Goal: Task Accomplishment & Management: Use online tool/utility

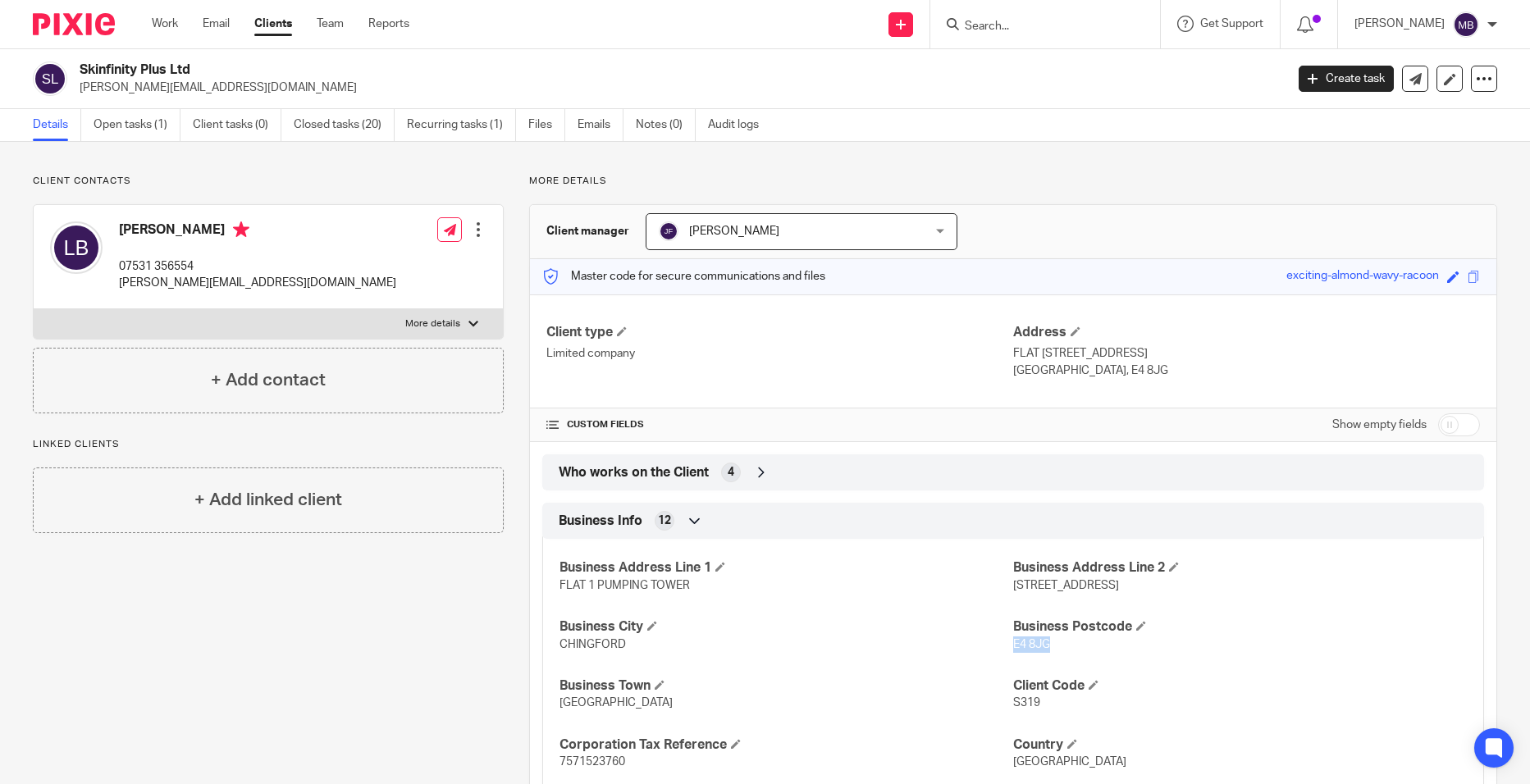
scroll to position [91, 0]
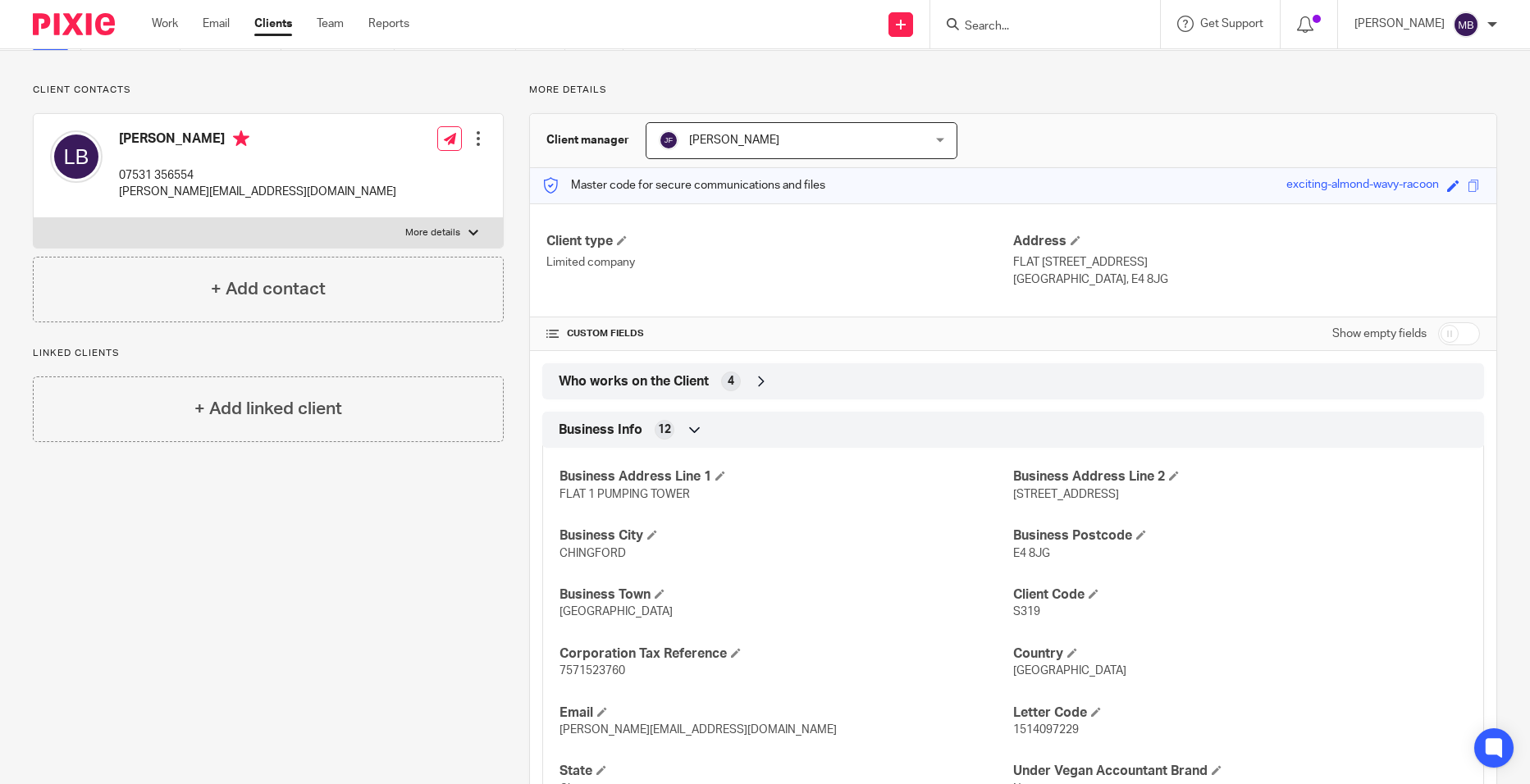
drag, startPoint x: 1036, startPoint y: 4, endPoint x: 1019, endPoint y: 44, distance: 43.5
click at [1034, 9] on div at bounding box center [1044, 24] width 230 height 48
click at [1019, 45] on div at bounding box center [1044, 24] width 230 height 48
click at [1034, 29] on input "Search" at bounding box center [1036, 26] width 147 height 15
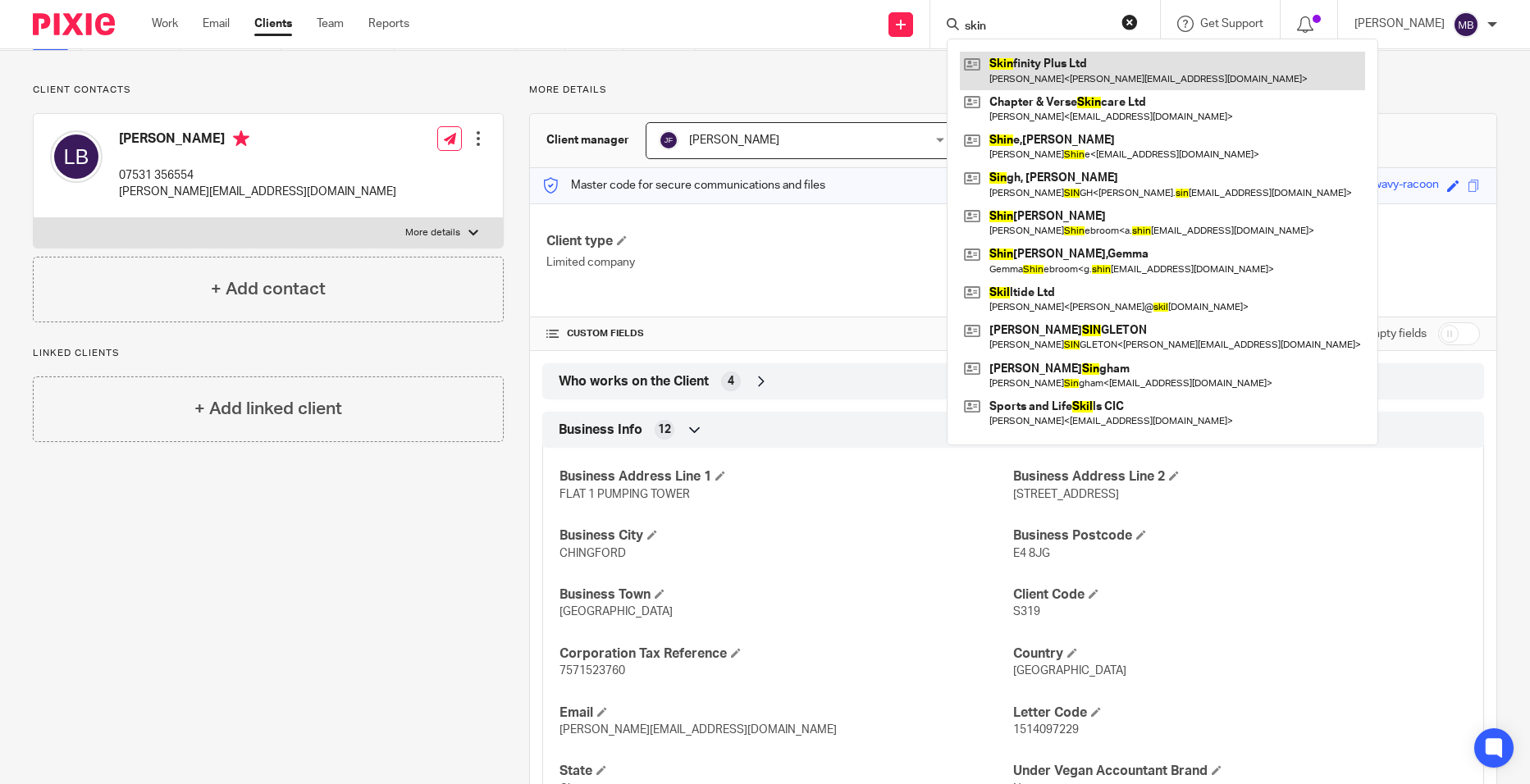
type input "skin"
click at [1036, 76] on link at bounding box center [1163, 70] width 405 height 38
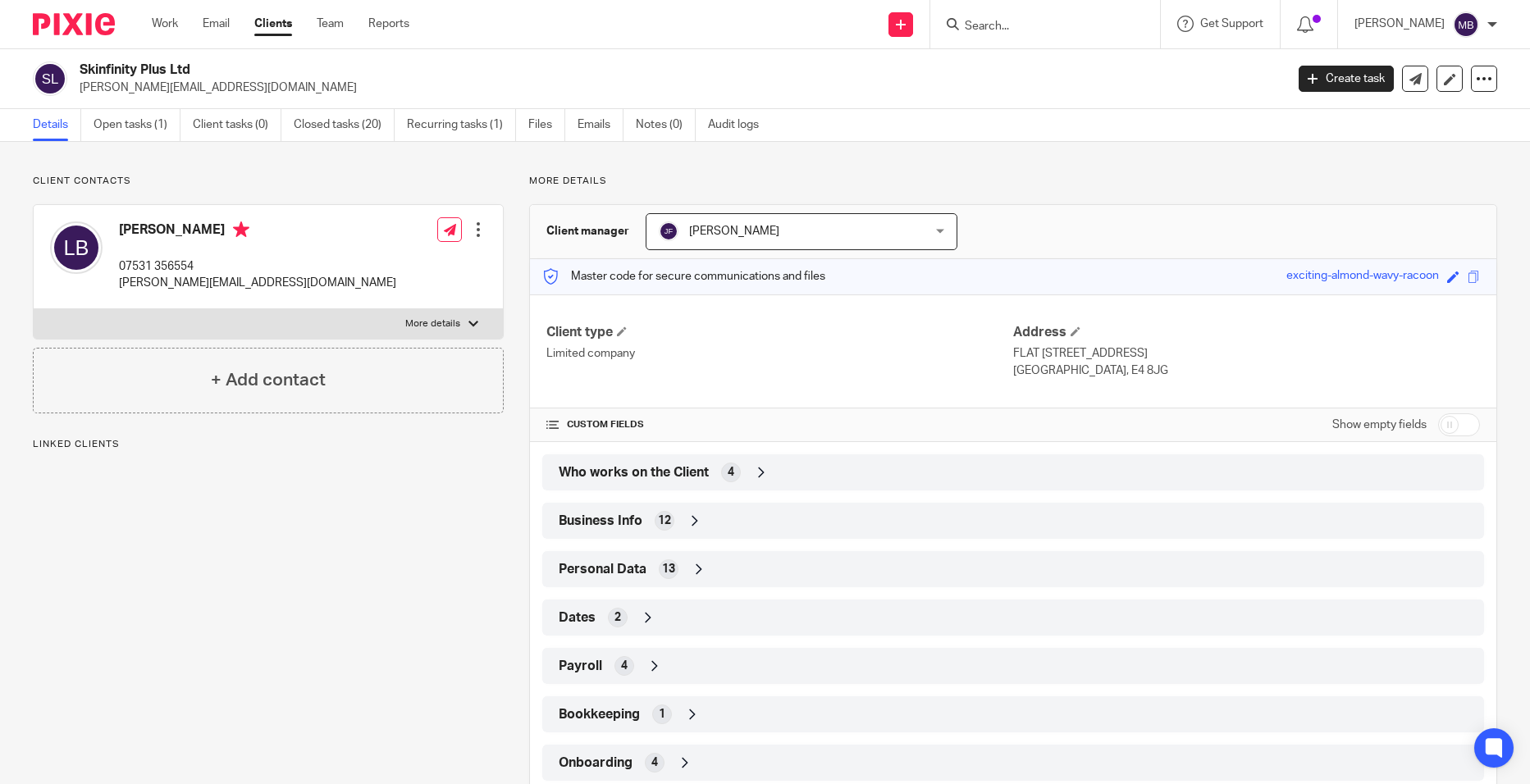
click at [776, 463] on div "Who works on the Client 4" at bounding box center [1013, 472] width 917 height 28
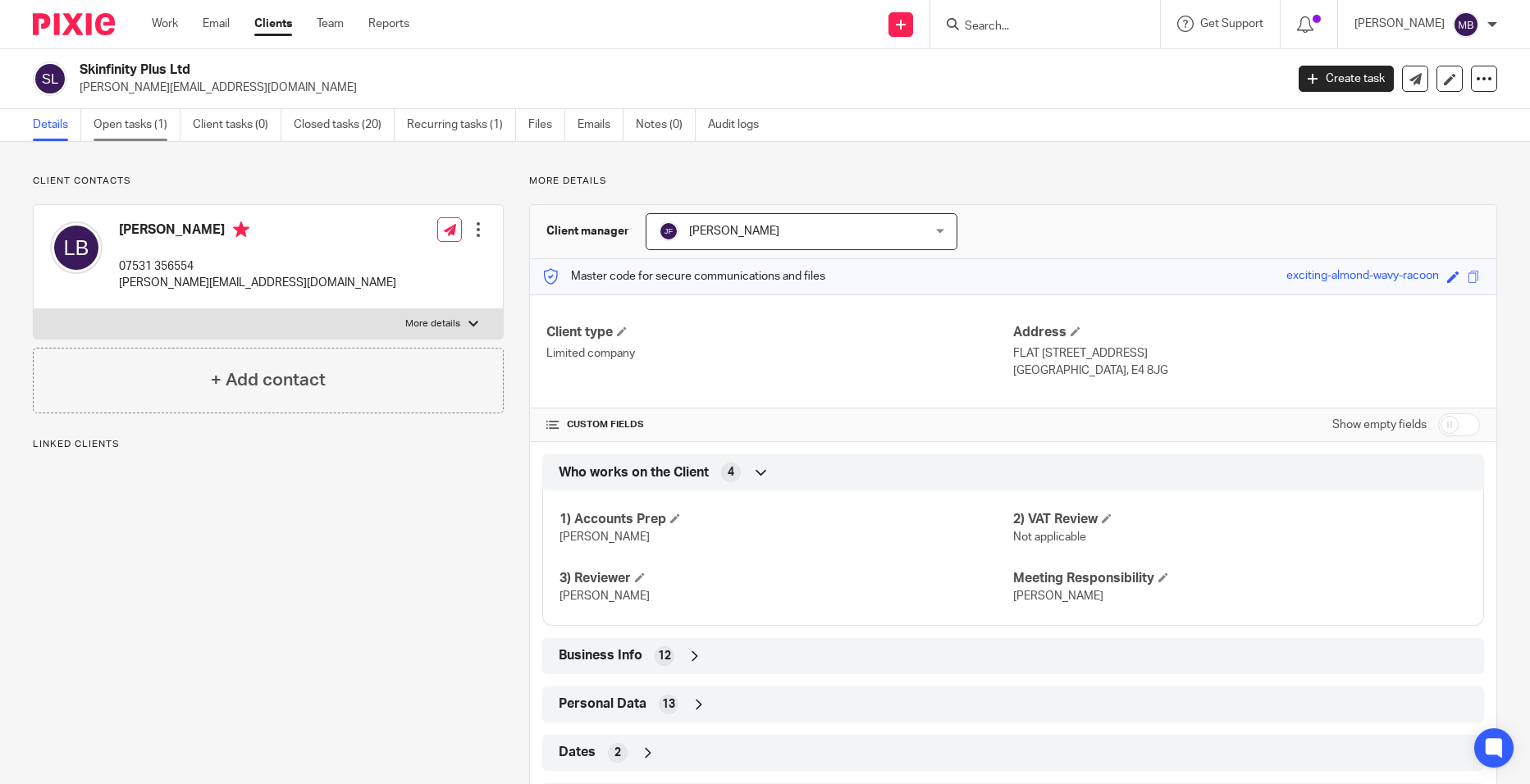
click at [142, 121] on link "Open tasks (1)" at bounding box center [137, 125] width 87 height 32
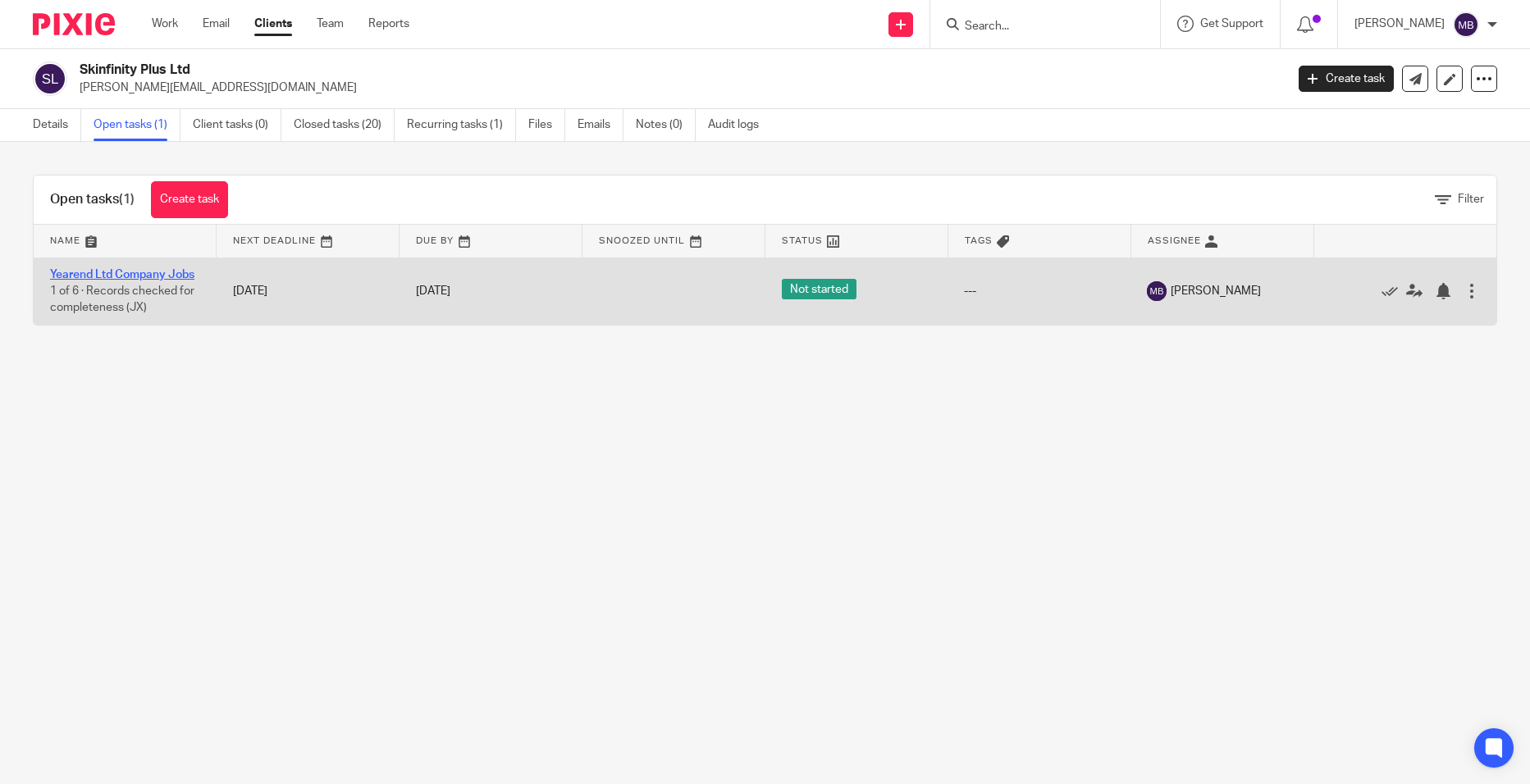
click at [183, 272] on link "Yearend Ltd Company Jobs" at bounding box center [122, 274] width 144 height 12
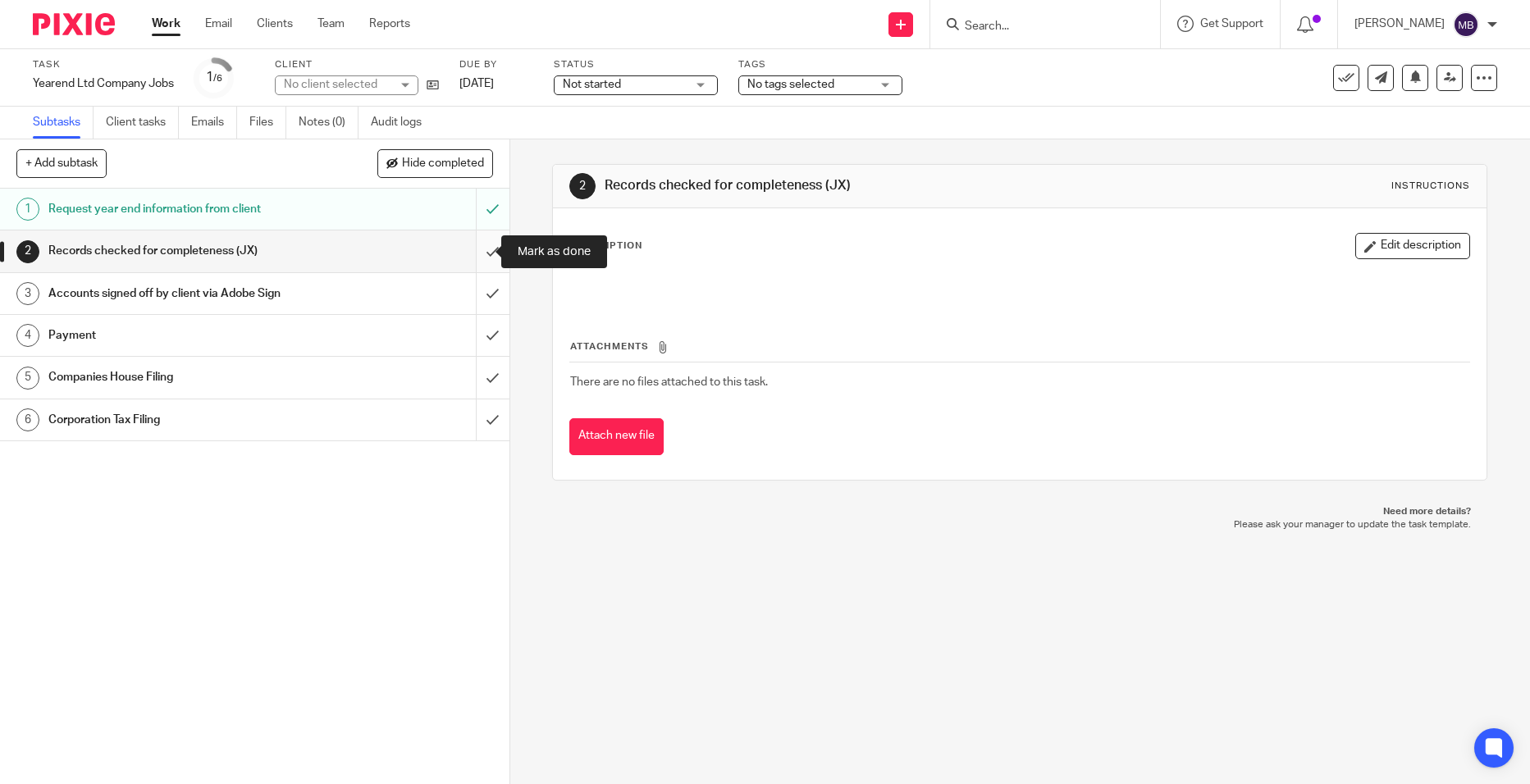
click at [475, 250] on input "submit" at bounding box center [254, 251] width 509 height 41
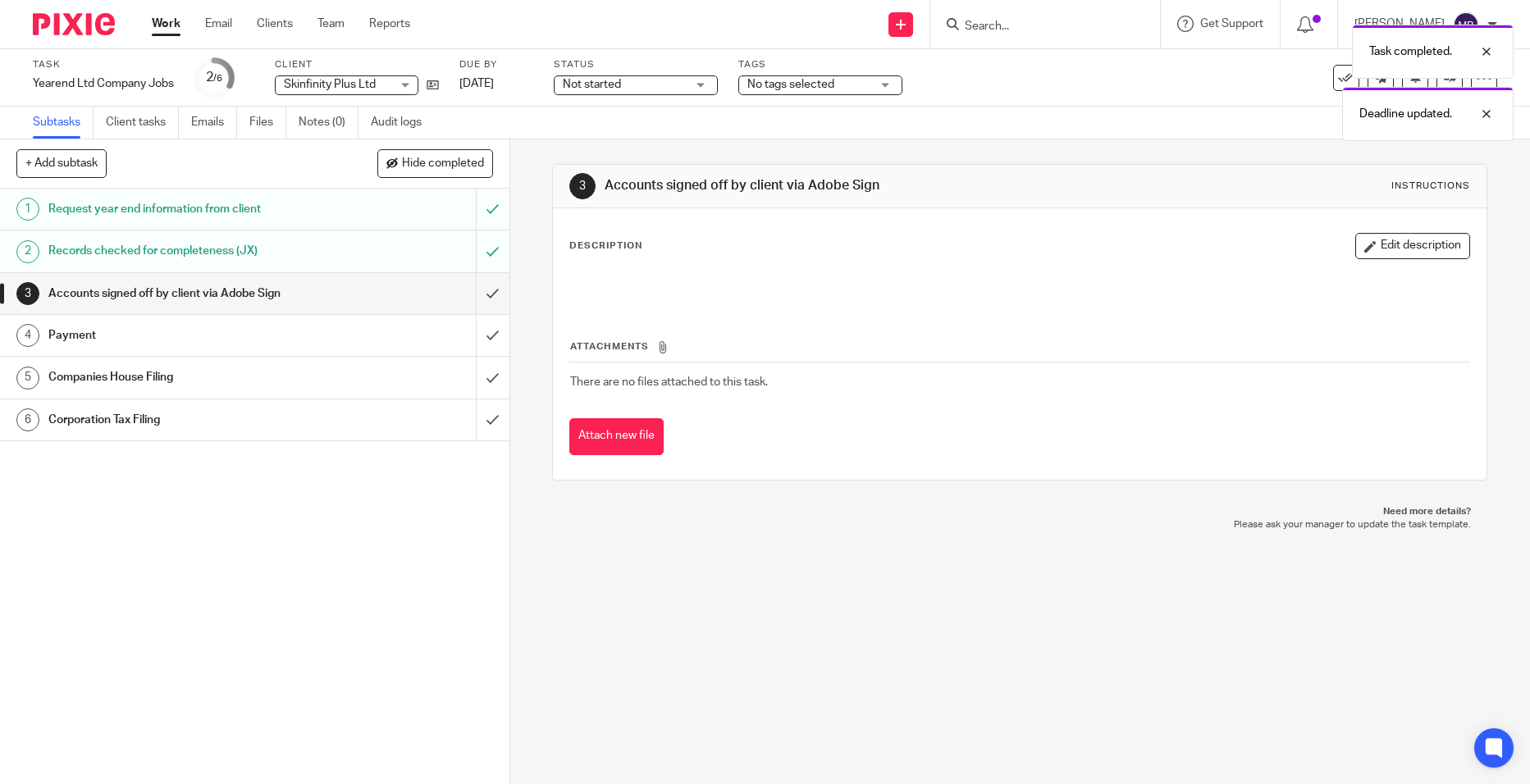
click at [1439, 82] on div "Task completed. Deadline updated." at bounding box center [1139, 78] width 749 height 125
click at [1477, 104] on div at bounding box center [1474, 113] width 45 height 19
click at [1501, 43] on div "Task completed." at bounding box center [1432, 51] width 162 height 54
click at [1444, 82] on icon at bounding box center [1450, 78] width 13 height 13
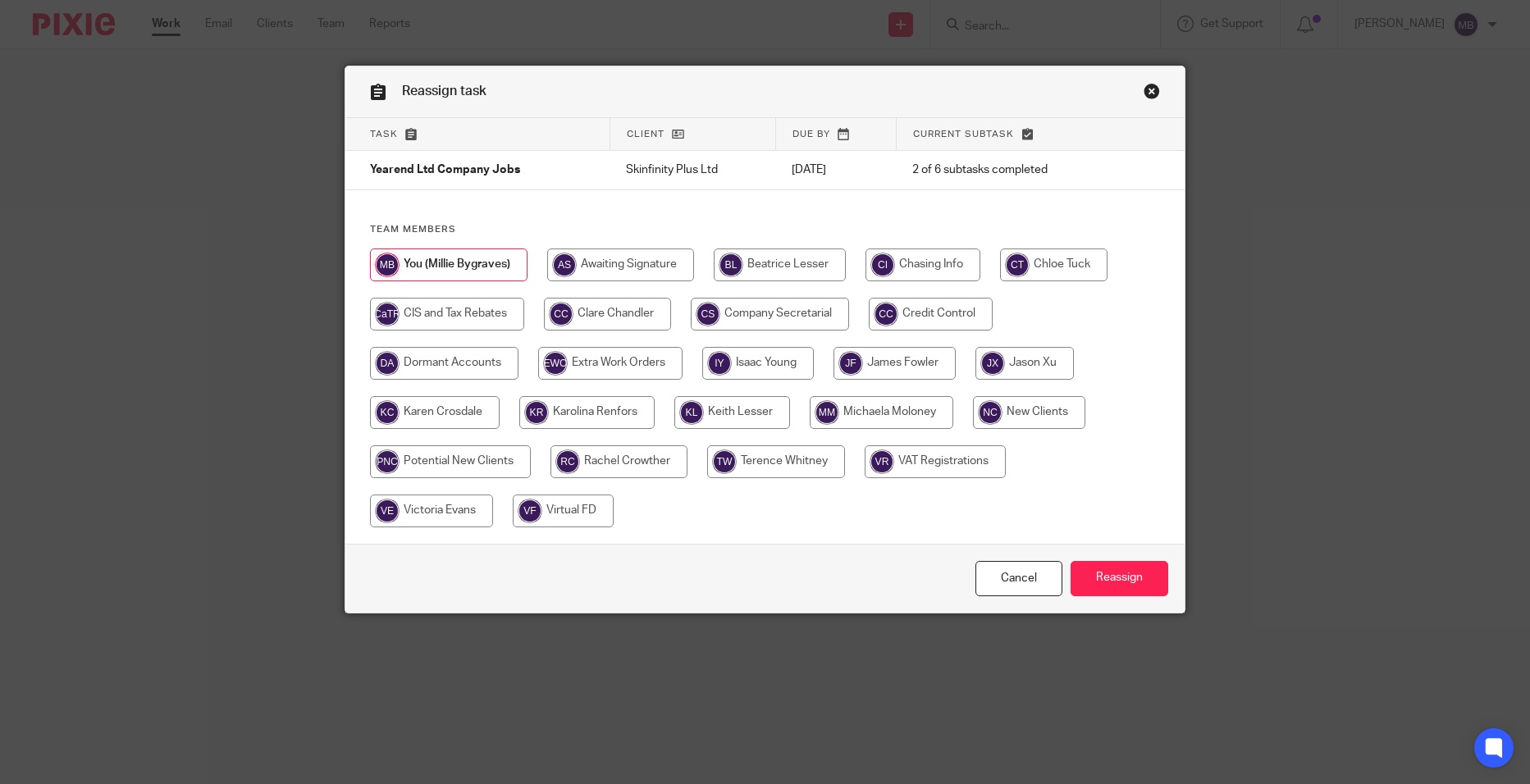
click at [889, 362] on input "radio" at bounding box center [894, 363] width 122 height 33
radio input "true"
click at [1134, 582] on input "Reassign" at bounding box center [1119, 579] width 98 height 35
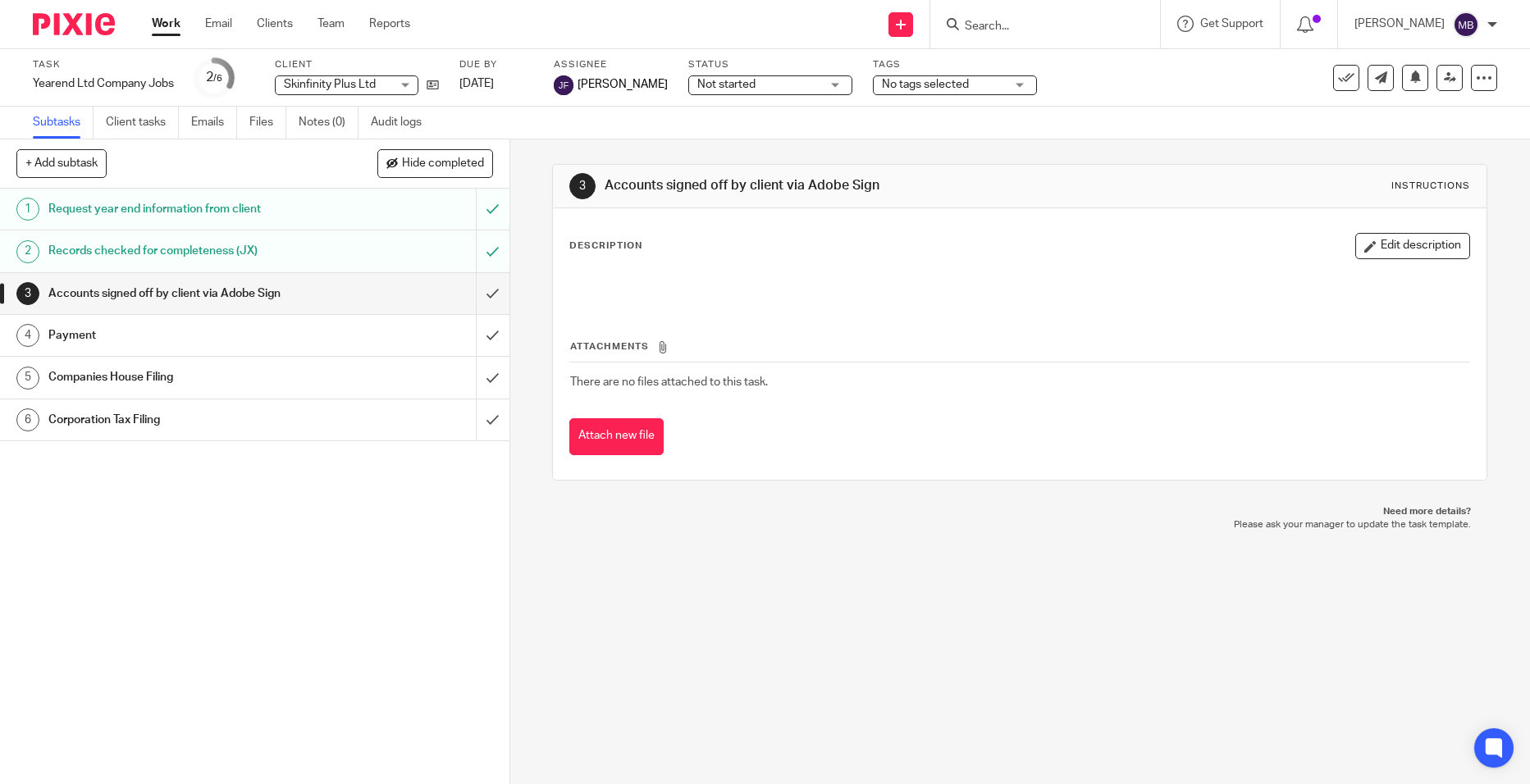
click at [1046, 44] on div at bounding box center [1044, 24] width 230 height 48
click at [1047, 36] on div at bounding box center [1044, 24] width 230 height 48
click at [1048, 31] on input "Search" at bounding box center [1036, 26] width 147 height 15
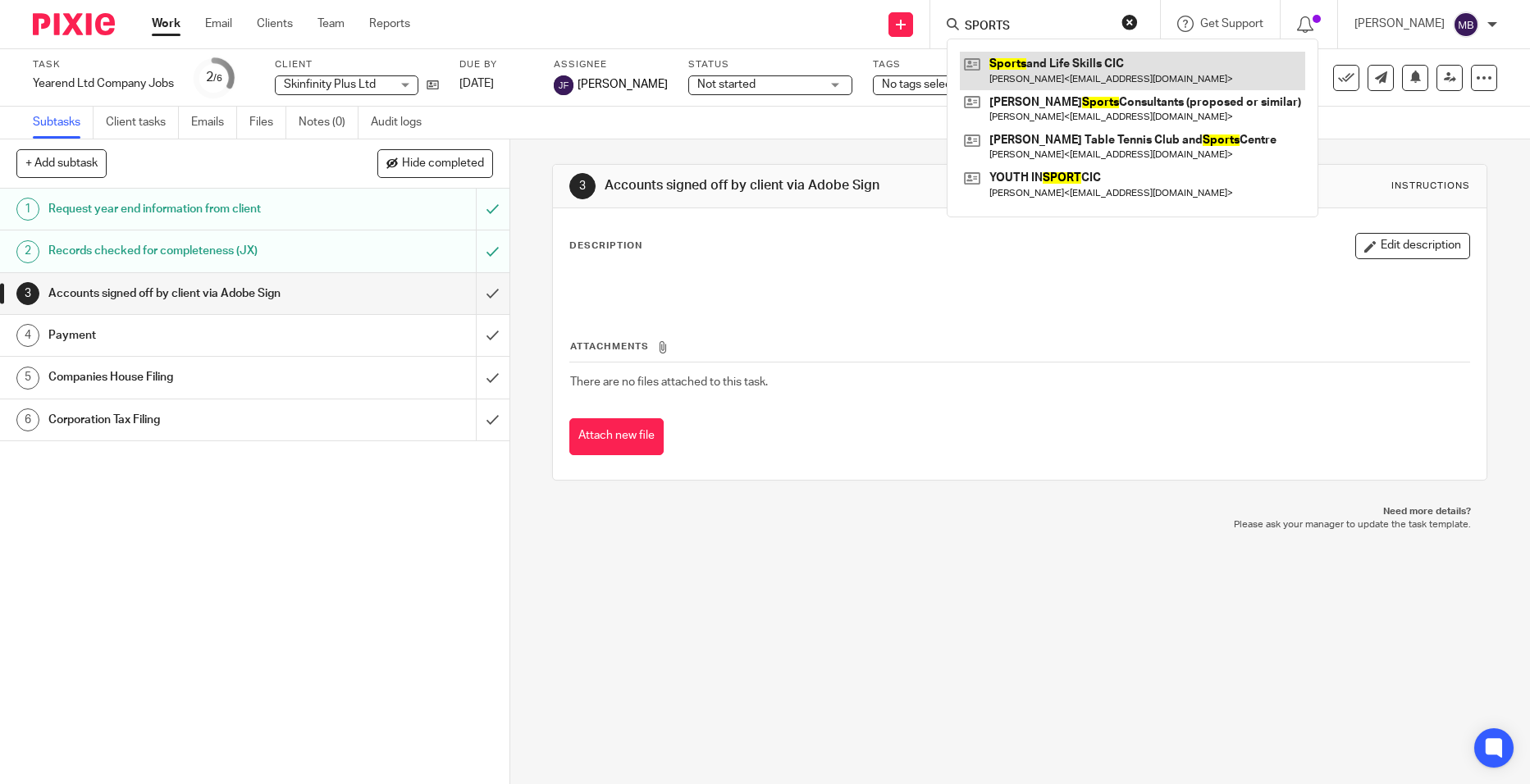
type input "SPORTS"
click at [1024, 66] on link at bounding box center [1132, 70] width 345 height 38
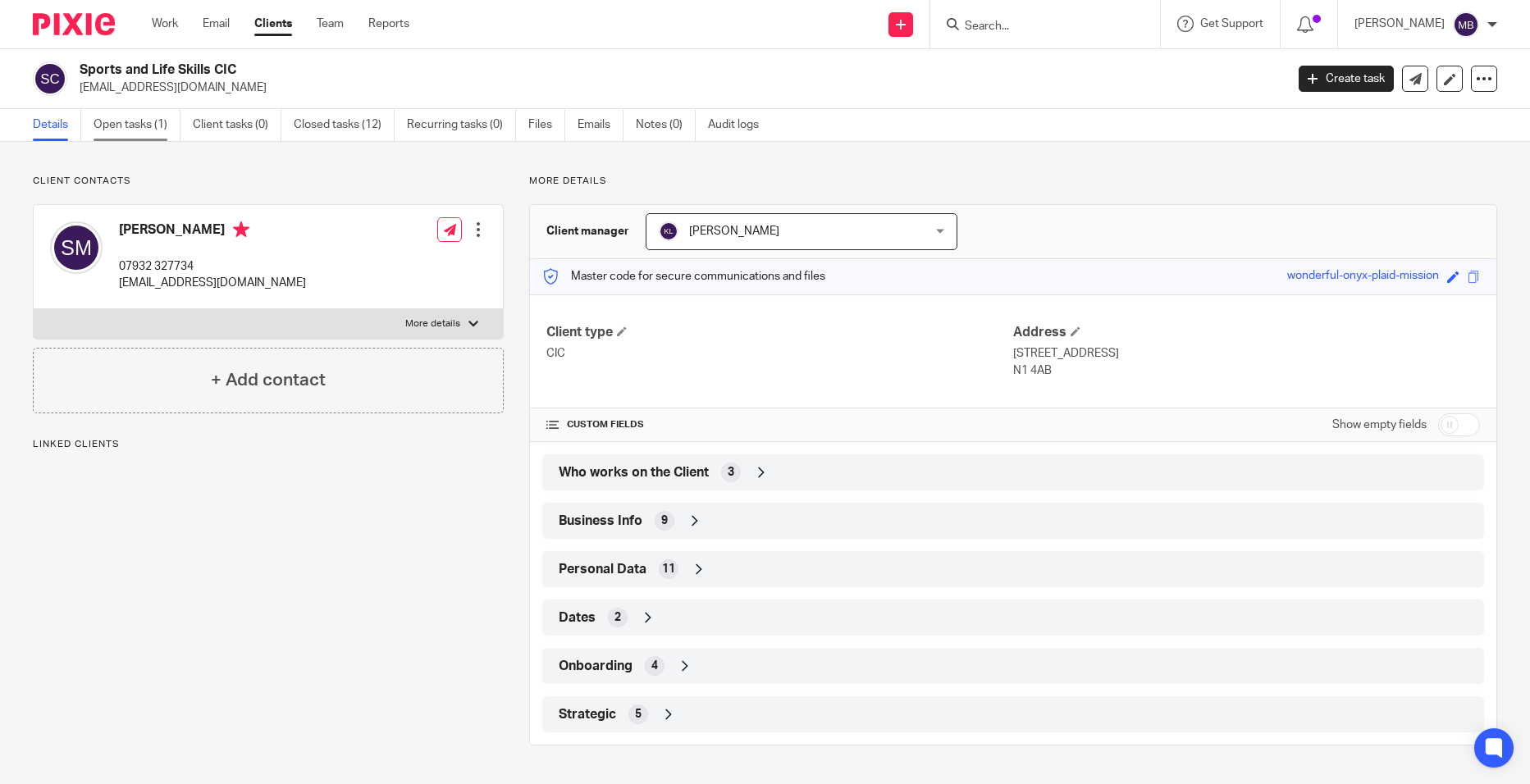
click at [162, 128] on link "Open tasks (1)" at bounding box center [137, 125] width 87 height 32
